Goal: Task Accomplishment & Management: Manage account settings

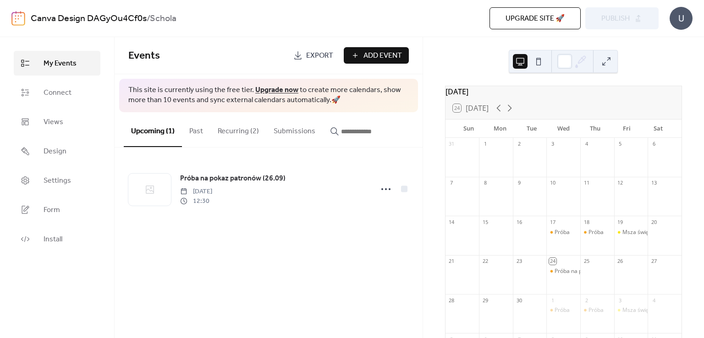
click at [592, 286] on div at bounding box center [597, 279] width 34 height 23
click at [234, 132] on button "Recurring (2)" at bounding box center [238, 129] width 56 height 34
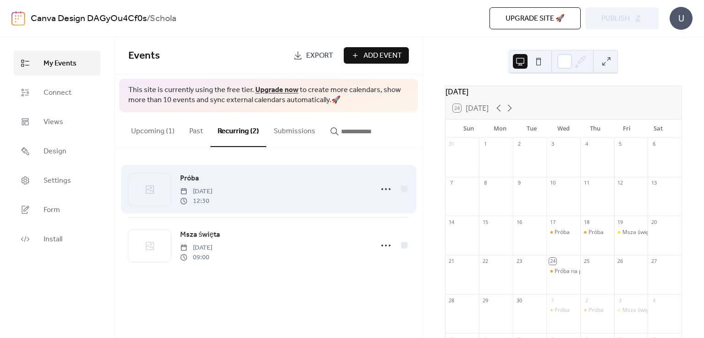
click at [186, 179] on span "Próba" at bounding box center [189, 178] width 19 height 11
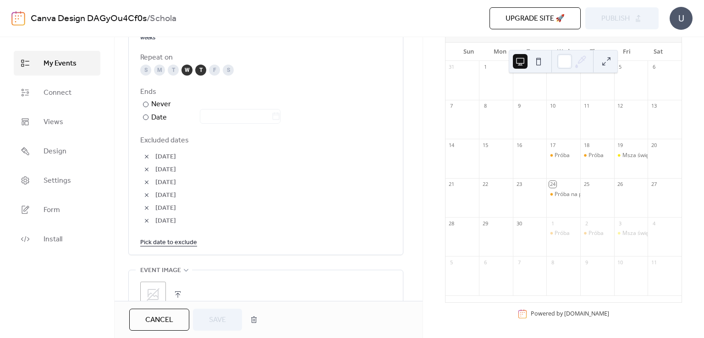
scroll to position [504, 0]
click at [147, 157] on button "button" at bounding box center [146, 155] width 13 height 13
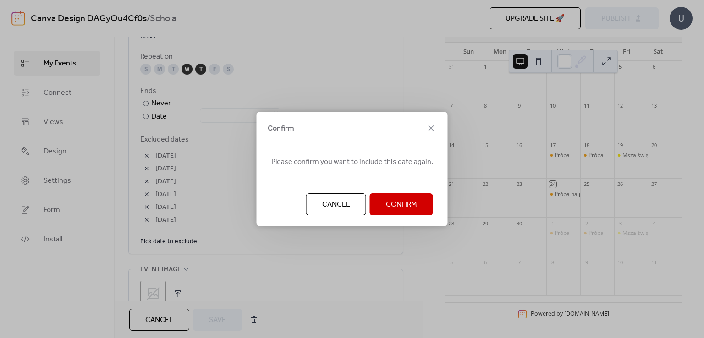
click at [400, 205] on span "Confirm" at bounding box center [401, 204] width 31 height 11
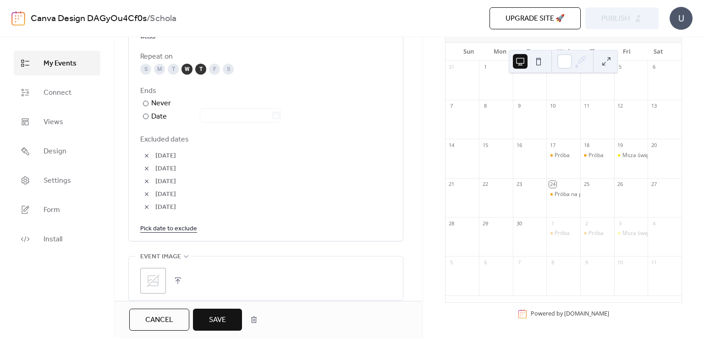
click at [587, 203] on div at bounding box center [597, 202] width 34 height 23
click at [209, 323] on span "Save" at bounding box center [217, 320] width 17 height 11
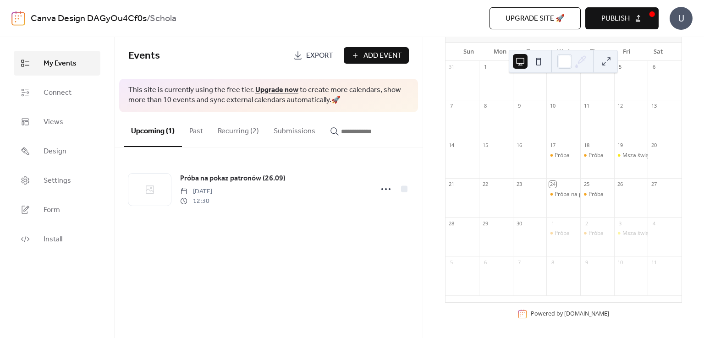
click at [597, 25] on button "Publish" at bounding box center [621, 18] width 73 height 22
